Goal: Check status: Check status

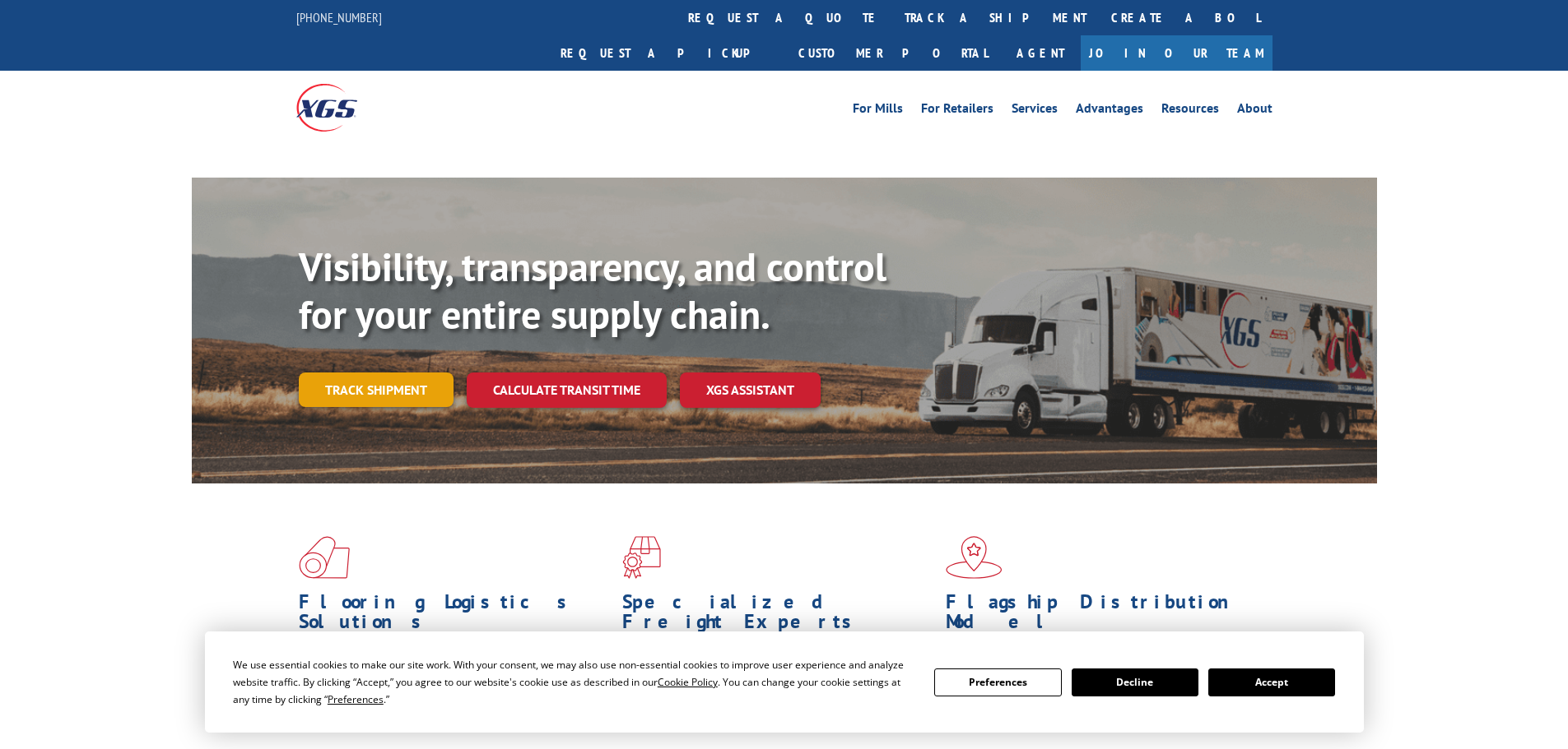
click at [391, 373] on link "Track shipment" at bounding box center [376, 390] width 155 height 35
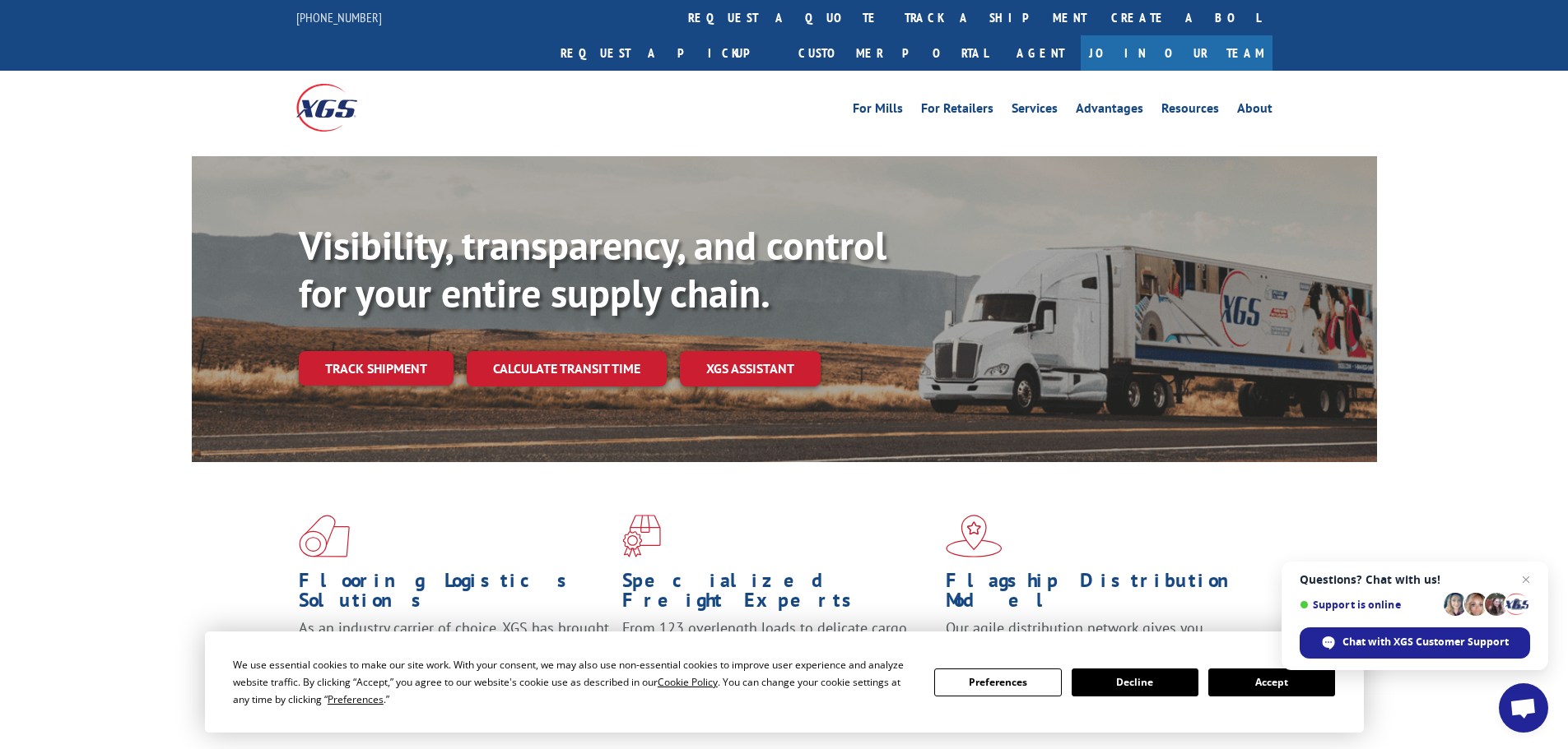
click at [1270, 685] on button "Accept" at bounding box center [1272, 683] width 126 height 28
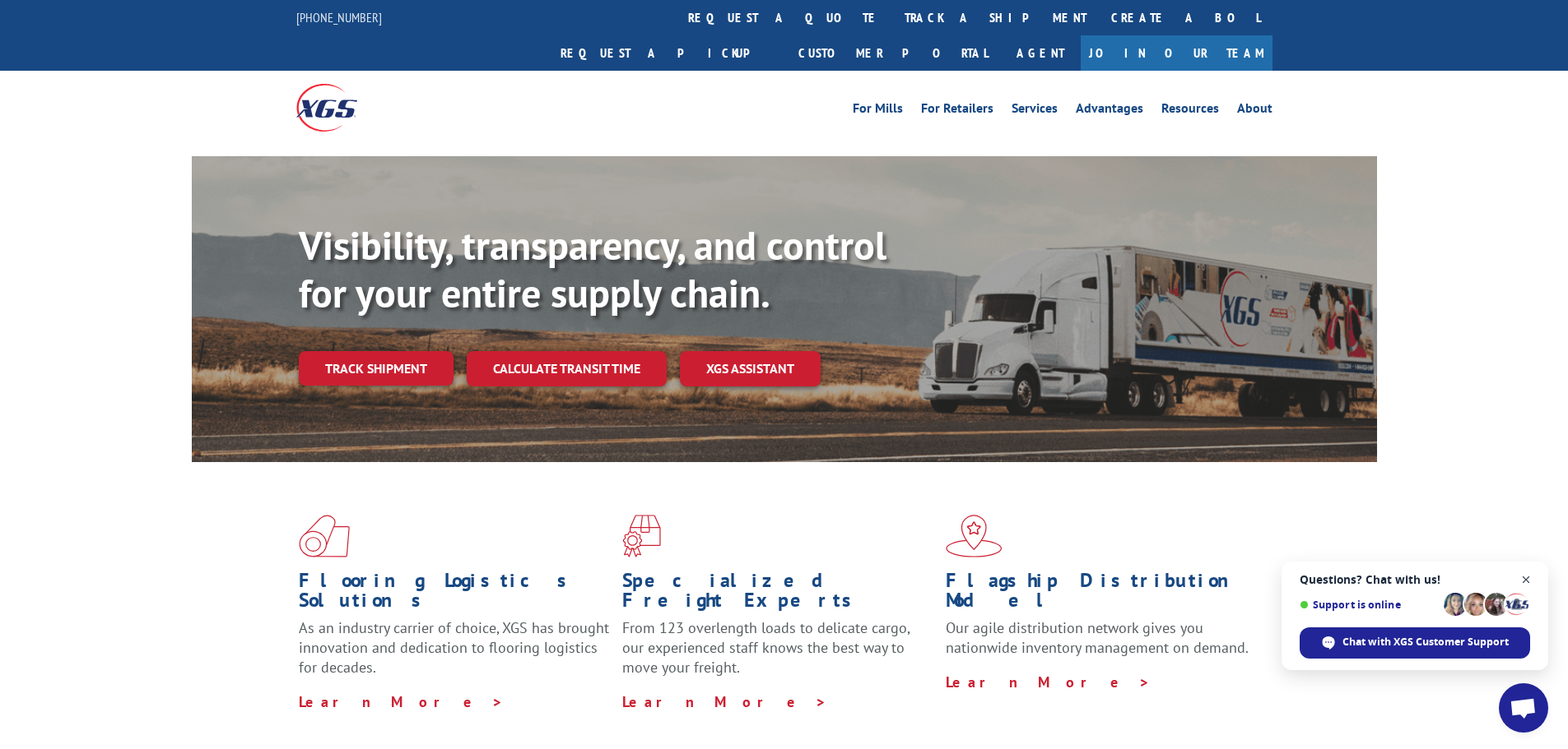
click at [1522, 581] on span "Close chat" at bounding box center [1526, 580] width 20 height 20
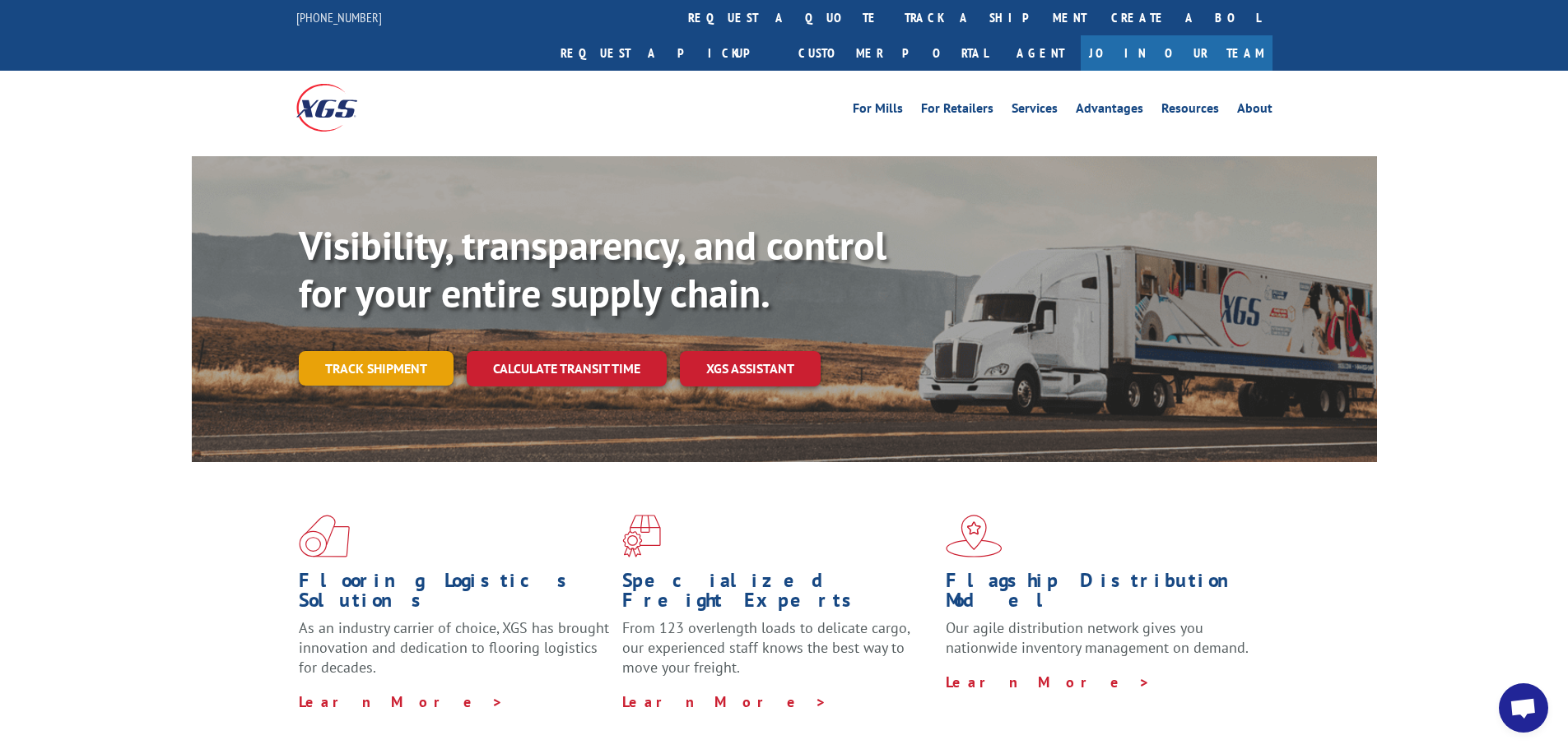
click at [378, 351] on link "Track shipment" at bounding box center [376, 368] width 155 height 35
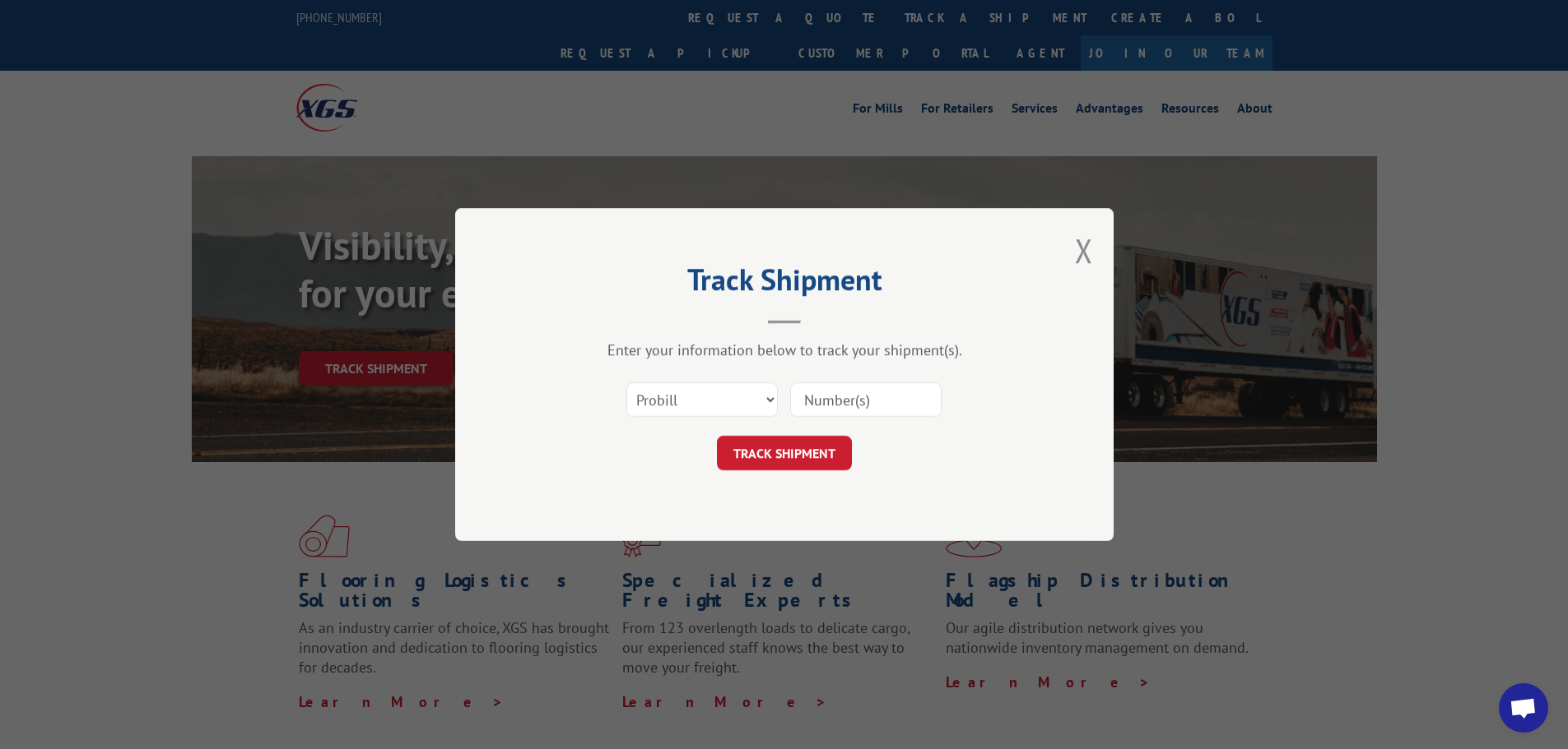
click at [871, 411] on input at bounding box center [866, 399] width 152 height 35
type input "17611614"
click at [755, 459] on button "TRACK SHIPMENT" at bounding box center [784, 453] width 135 height 35
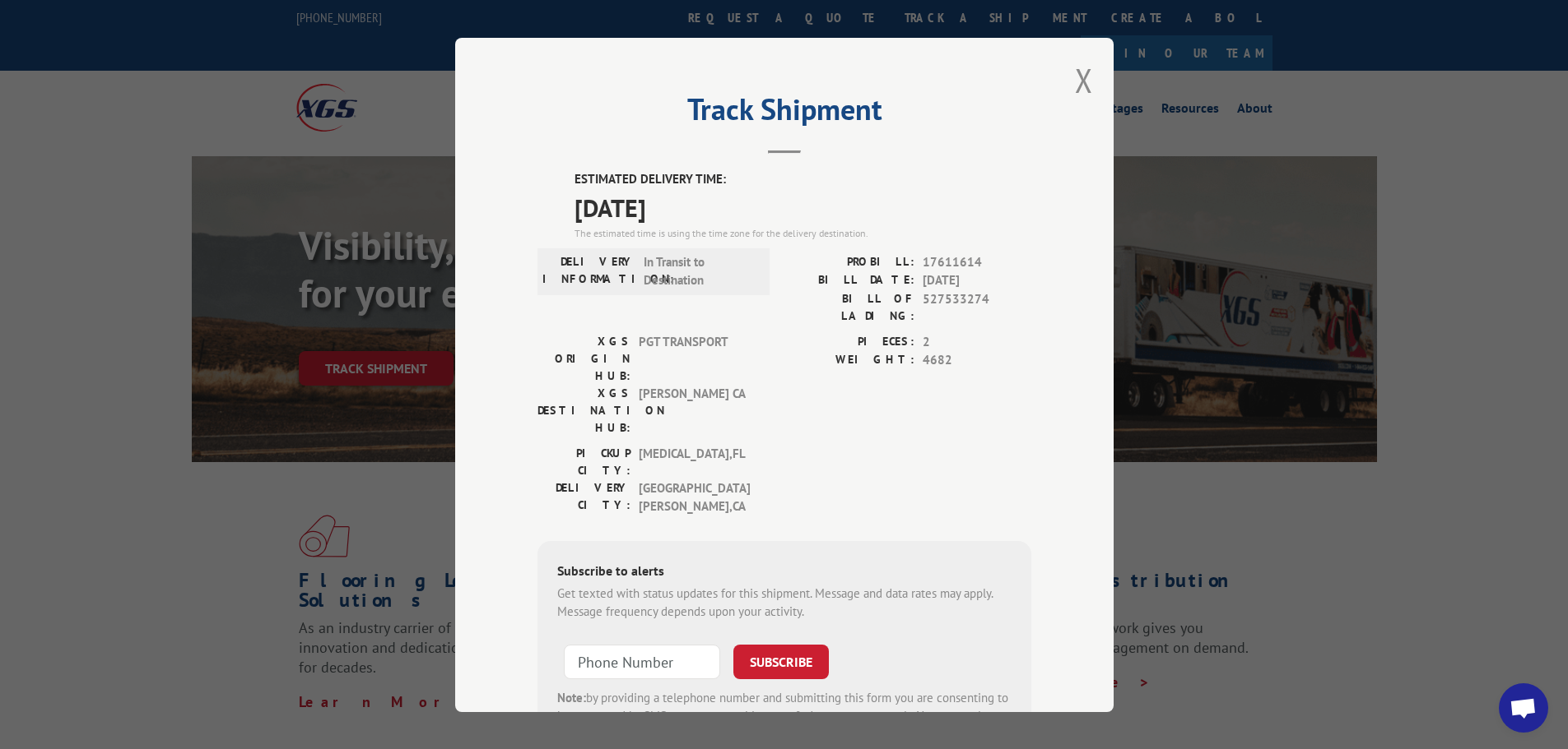
click at [1087, 82] on div "Track Shipment ESTIMATED DELIVERY TIME: [DATE] The estimated time is using the …" at bounding box center [784, 374] width 659 height 674
click at [1080, 82] on button "Close modal" at bounding box center [1083, 80] width 18 height 44
